Goal: Register for event/course

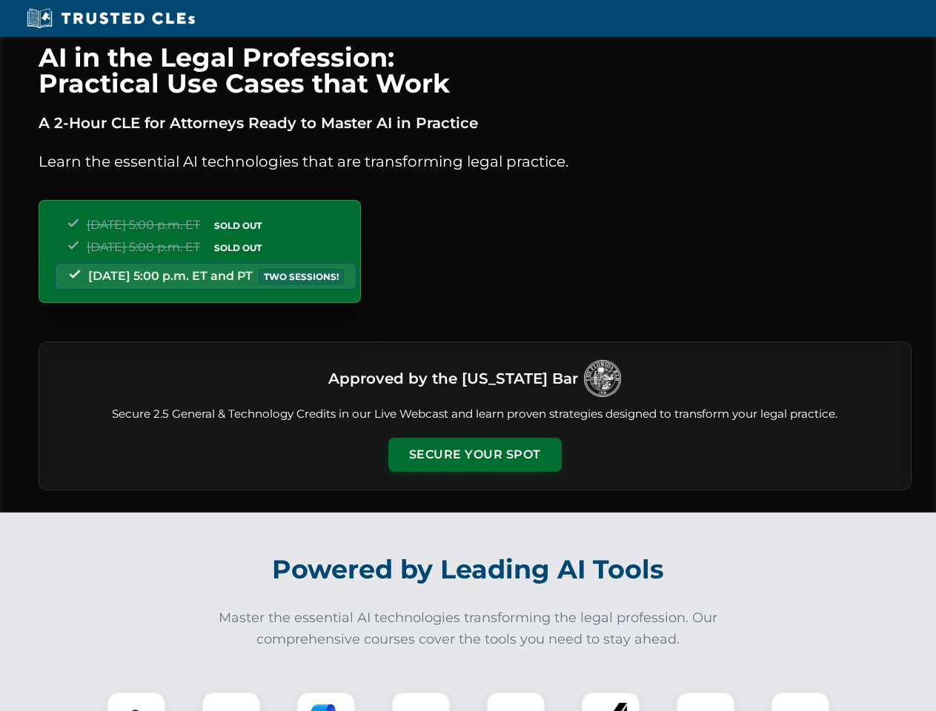
click at [474, 455] on button "Secure Your Spot" at bounding box center [474, 455] width 173 height 34
click at [136, 702] on img at bounding box center [136, 721] width 43 height 43
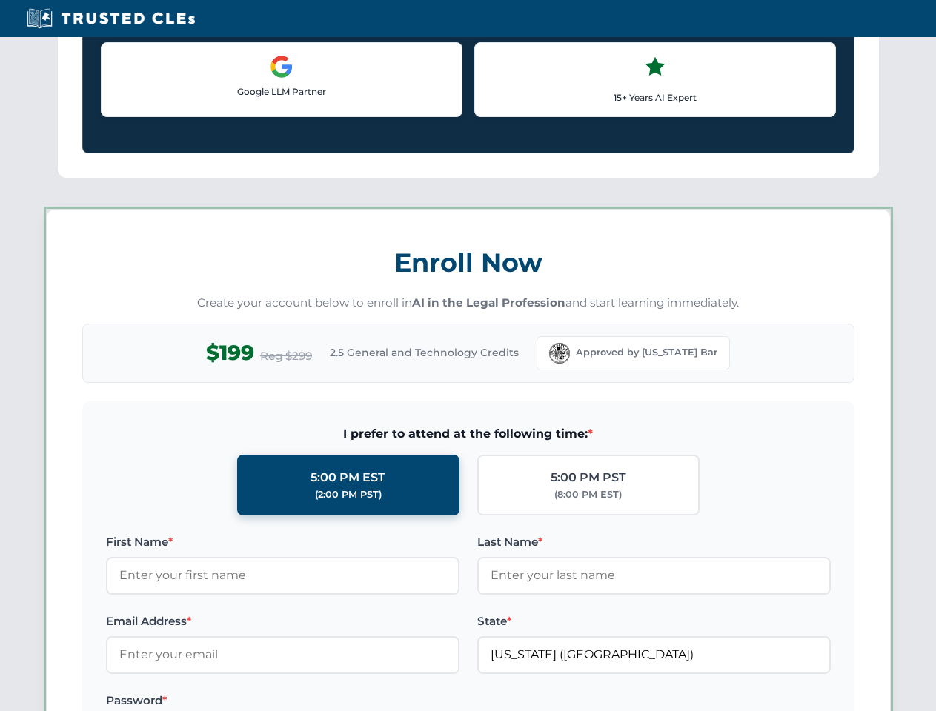
click at [326, 702] on label "Password *" at bounding box center [282, 701] width 353 height 18
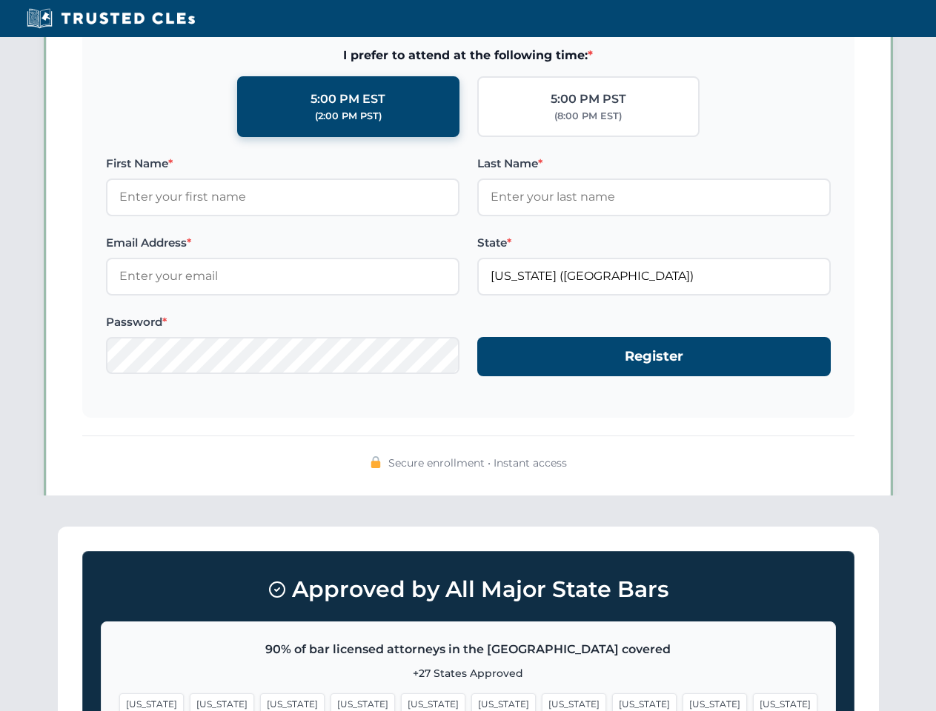
click at [682, 702] on span "[US_STATE]" at bounding box center [714, 704] width 64 height 21
